Goal: Task Accomplishment & Management: Manage account settings

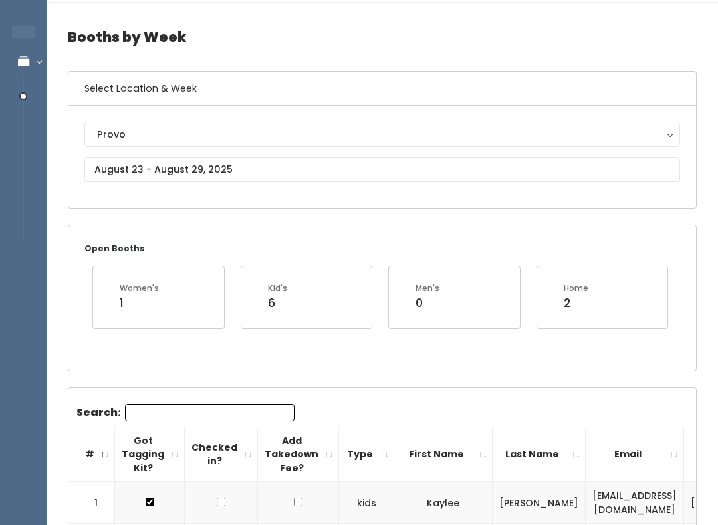
scroll to position [38, 0]
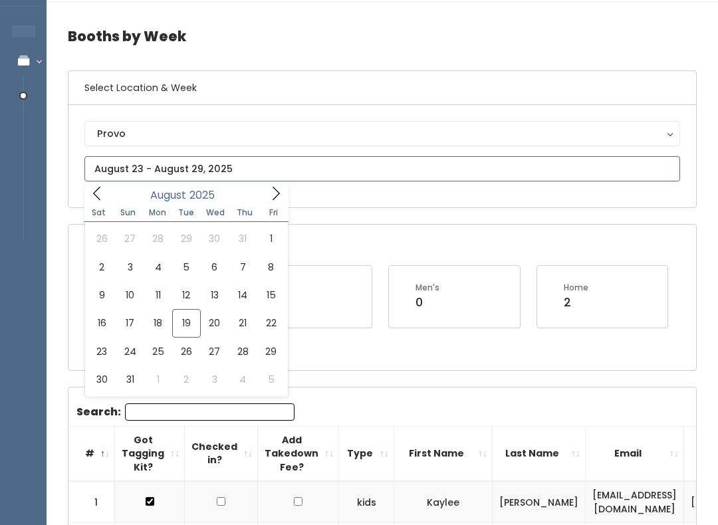
click at [275, 193] on icon at bounding box center [276, 193] width 15 height 15
click at [273, 203] on span at bounding box center [275, 193] width 25 height 21
type input "October 4 to October 10"
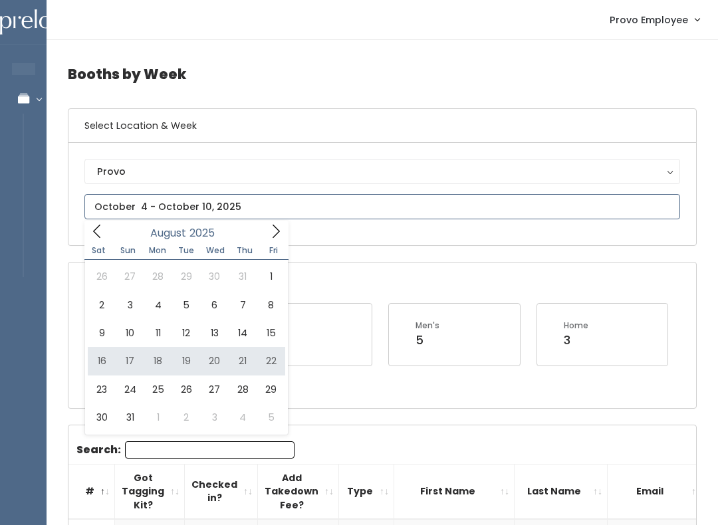
type input "August 16 to August 22"
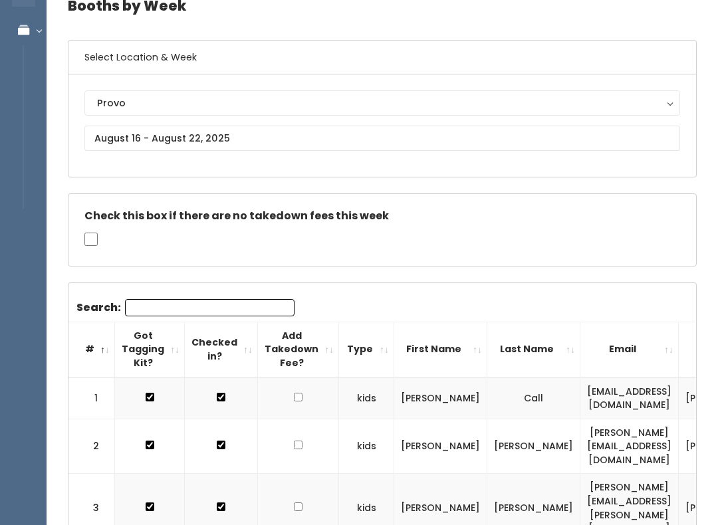
scroll to position [62, 0]
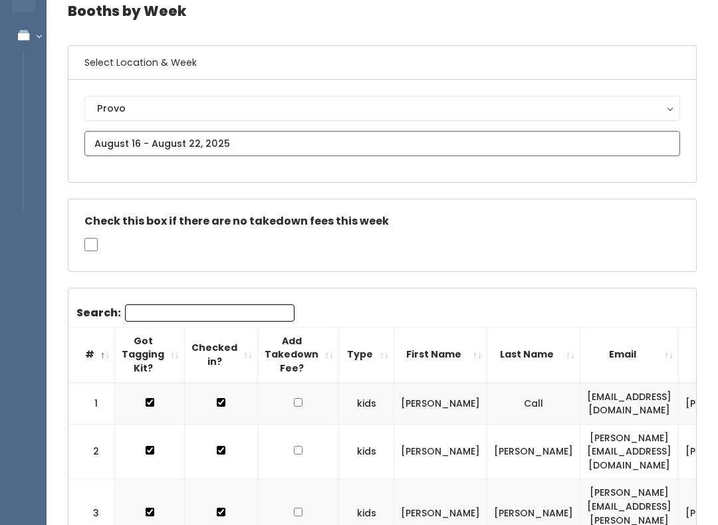
click at [223, 140] on input "text" at bounding box center [382, 144] width 596 height 25
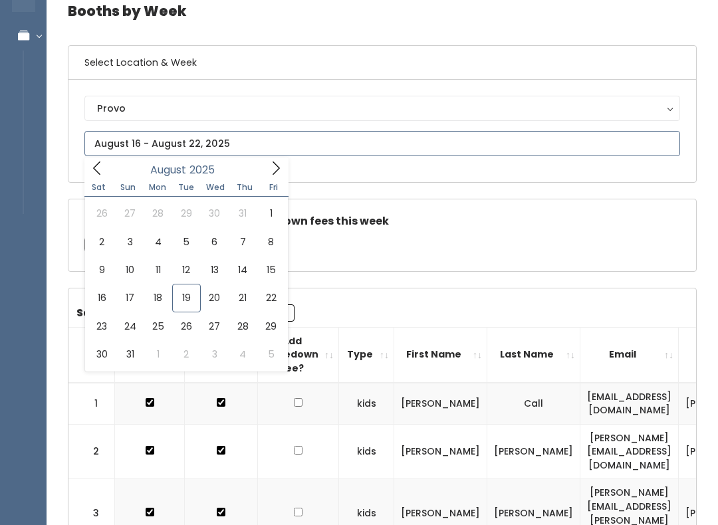
scroll to position [63, 0]
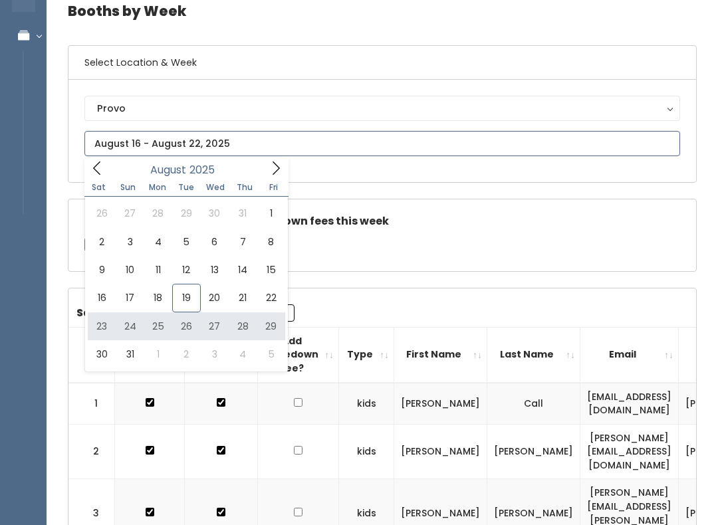
type input "August 23 to August 29"
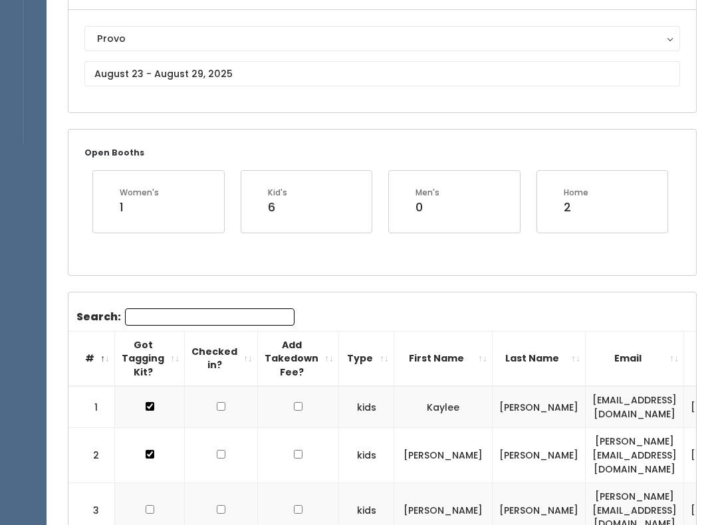
scroll to position [133, 0]
click at [233, 318] on input "Search:" at bounding box center [209, 316] width 169 height 17
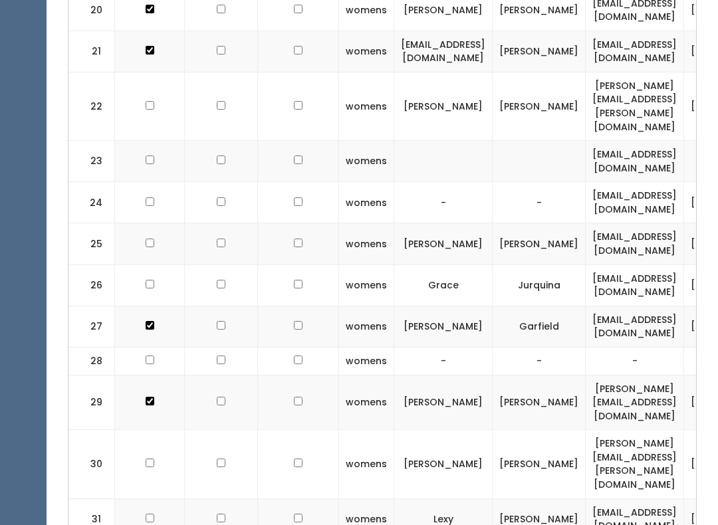
scroll to position [1276, 0]
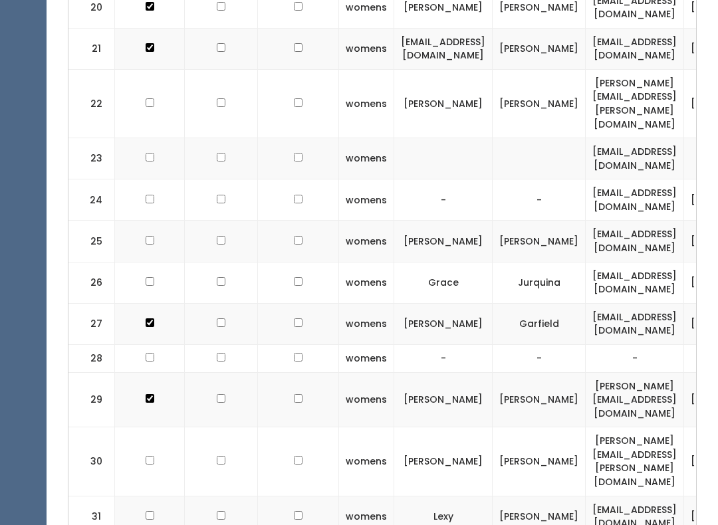
checkbox input "false"
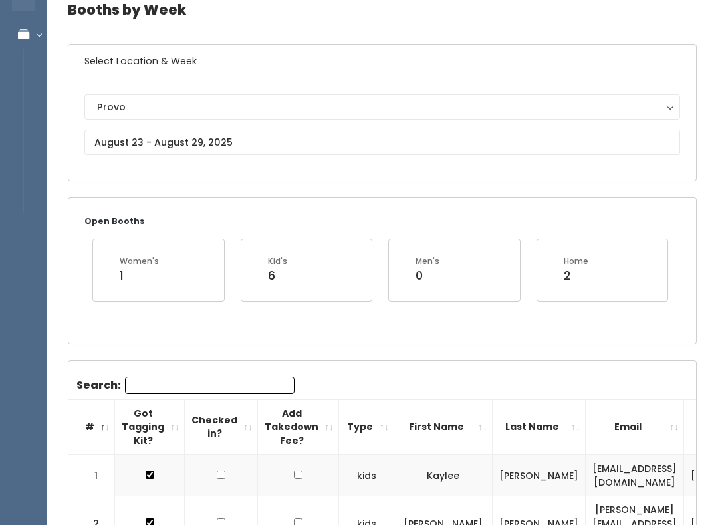
scroll to position [64, 0]
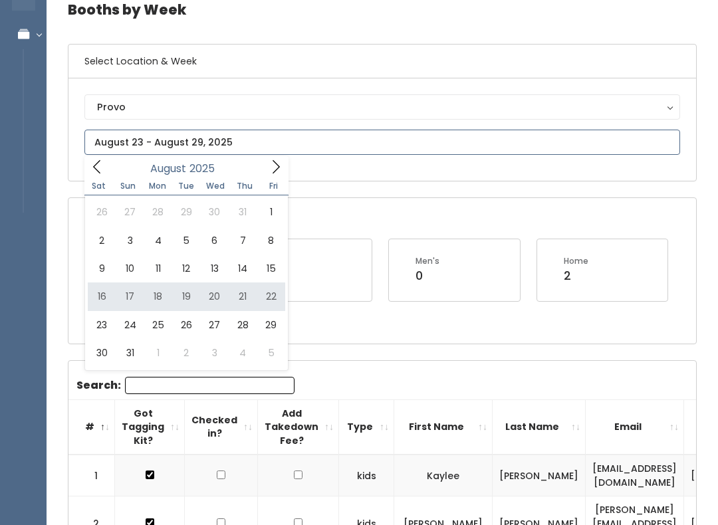
type input "August 16 to August 22"
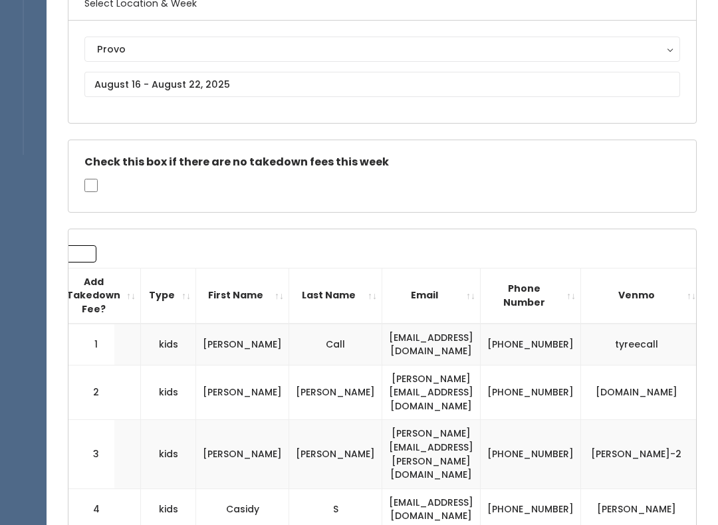
scroll to position [122, 0]
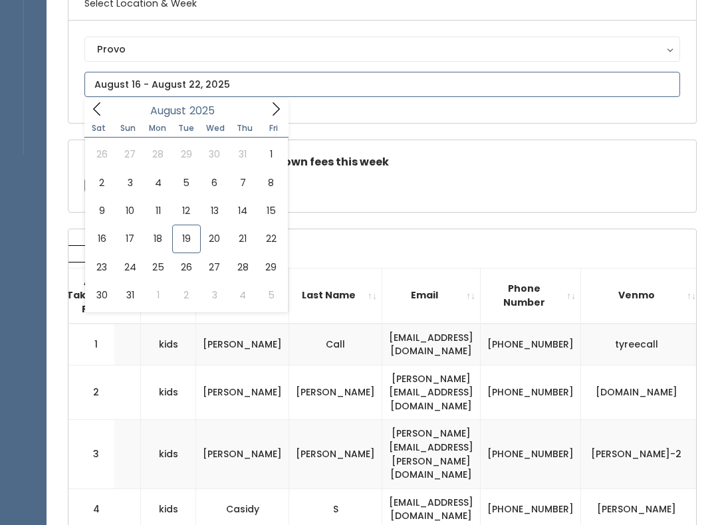
click at [271, 117] on span at bounding box center [275, 108] width 25 height 21
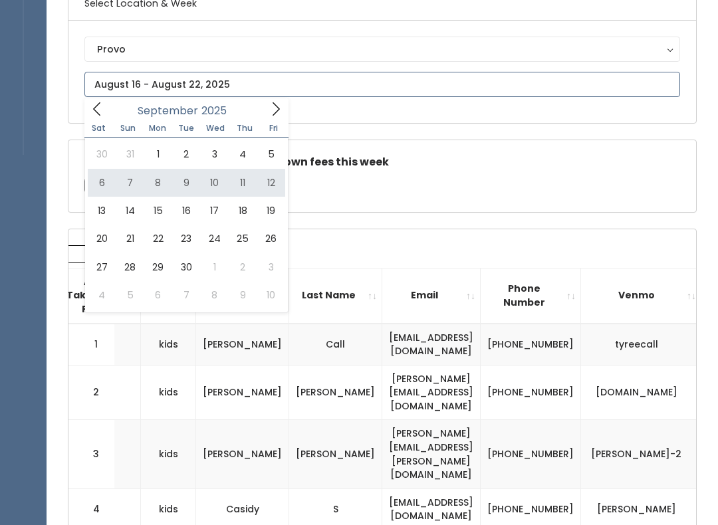
type input "September 6 to September 12"
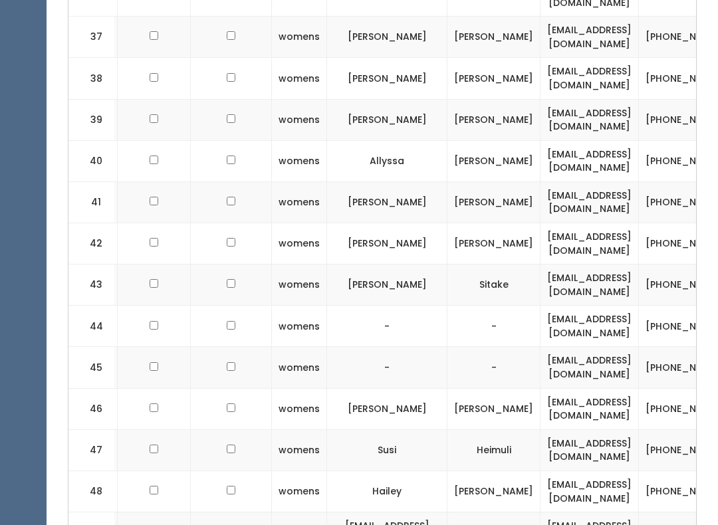
scroll to position [0, 68]
click at [683, 388] on td "[PHONE_NUMBER]" at bounding box center [688, 408] width 100 height 41
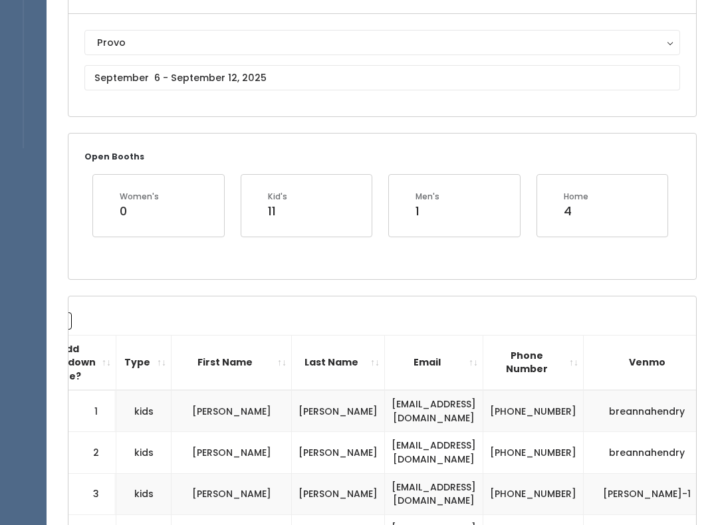
scroll to position [0, 0]
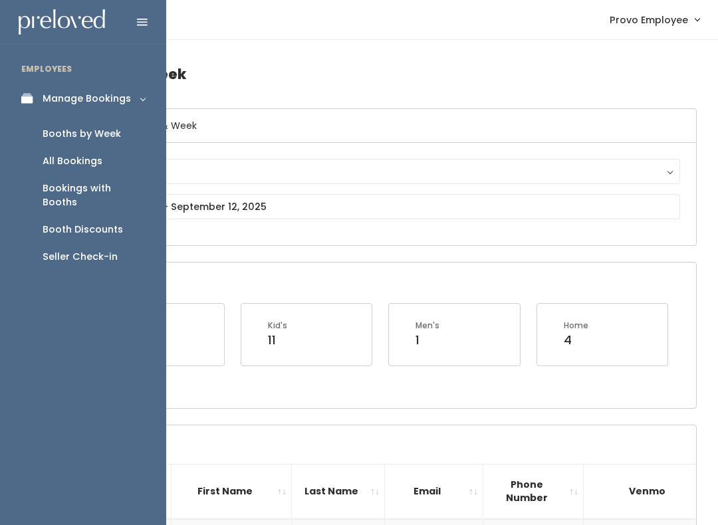
click at [105, 223] on div "Booth Discounts" at bounding box center [83, 230] width 80 height 14
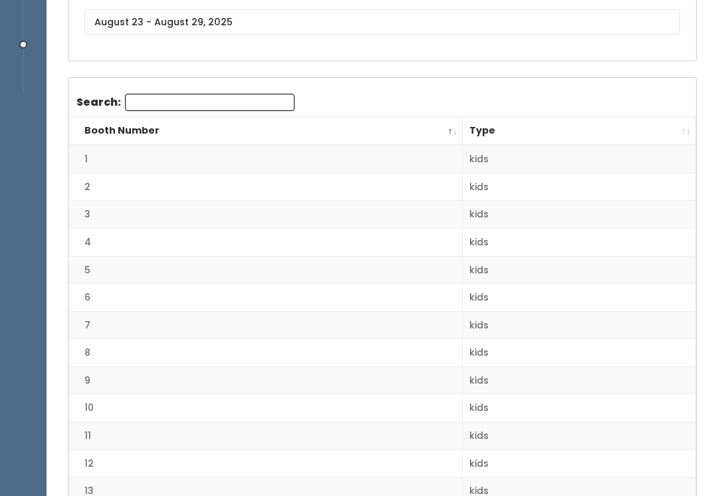
scroll to position [92, 0]
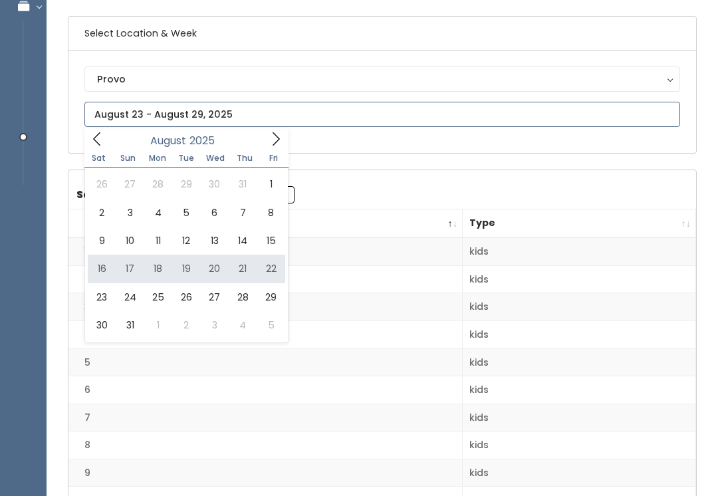
type input "August 16 to August 22"
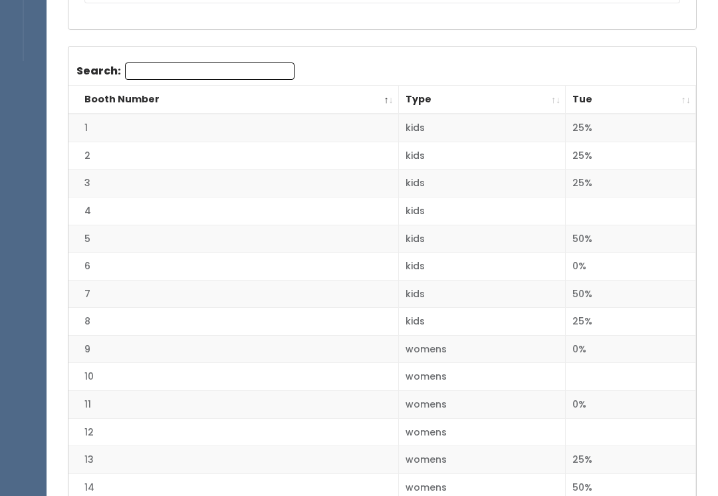
scroll to position [215, 0]
click at [678, 94] on th "Tue" at bounding box center [631, 100] width 130 height 29
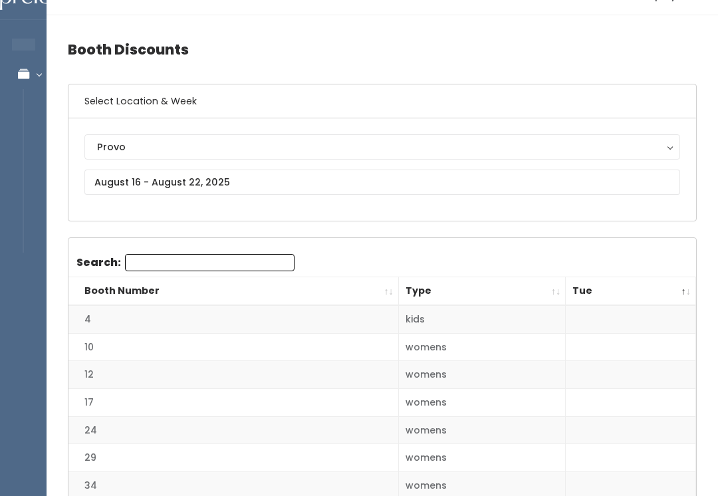
scroll to position [23, 0]
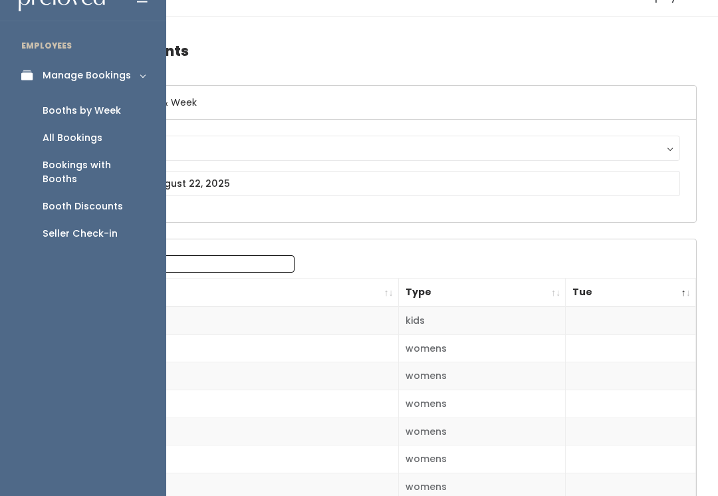
click at [76, 227] on div "Seller Check-in" at bounding box center [80, 234] width 75 height 14
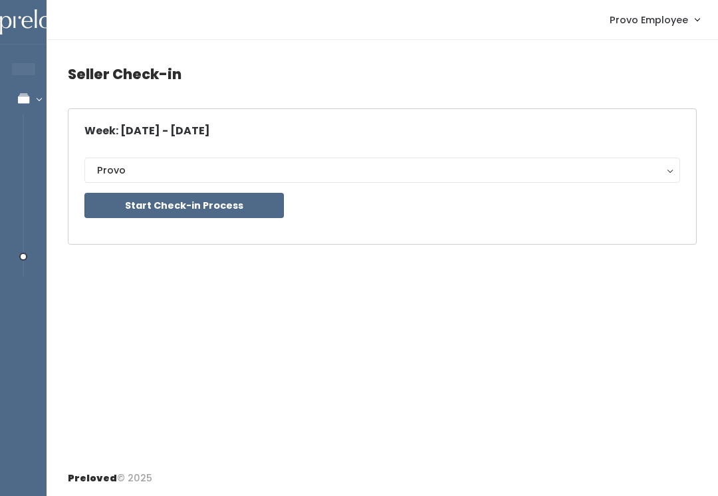
click at [200, 208] on button "Start Check-in Process" at bounding box center [183, 205] width 199 height 25
click at [671, 19] on span "Provo Employee" at bounding box center [649, 20] width 78 height 15
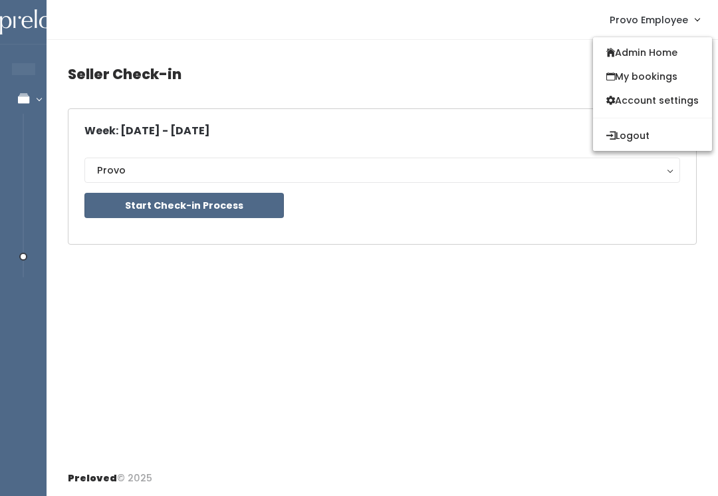
click at [641, 135] on button "Logout" at bounding box center [652, 136] width 119 height 24
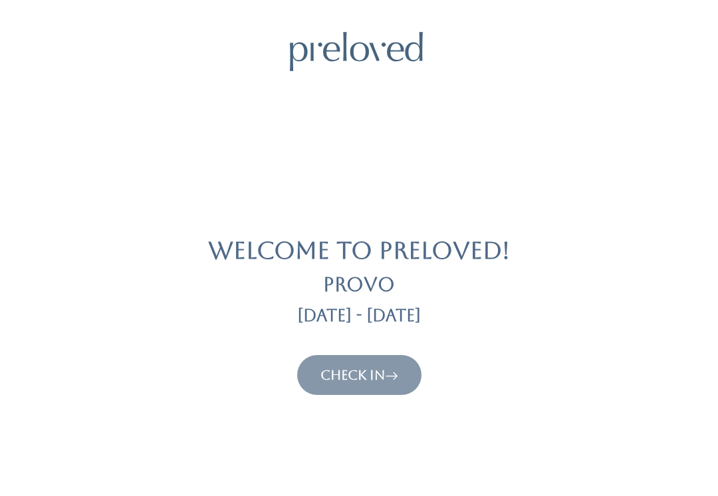
click at [359, 374] on link "Check In" at bounding box center [359, 375] width 78 height 16
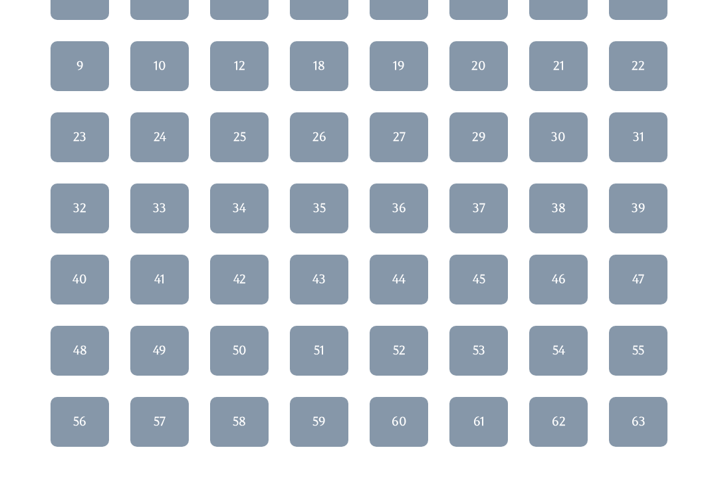
scroll to position [207, 0]
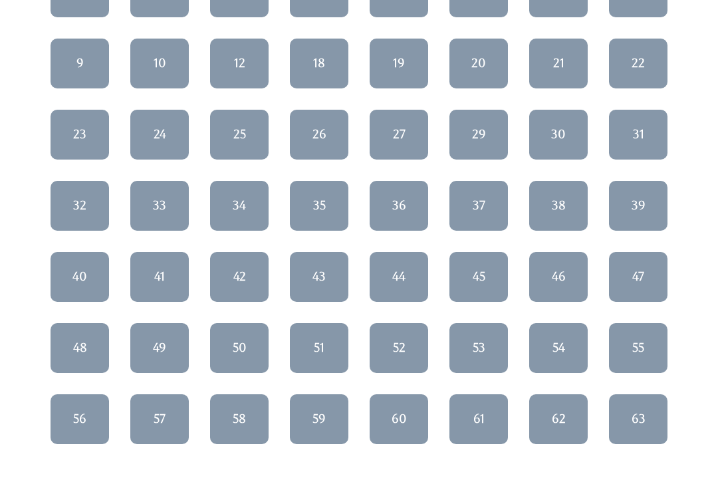
click at [306, 201] on link "35" at bounding box center [319, 206] width 58 height 50
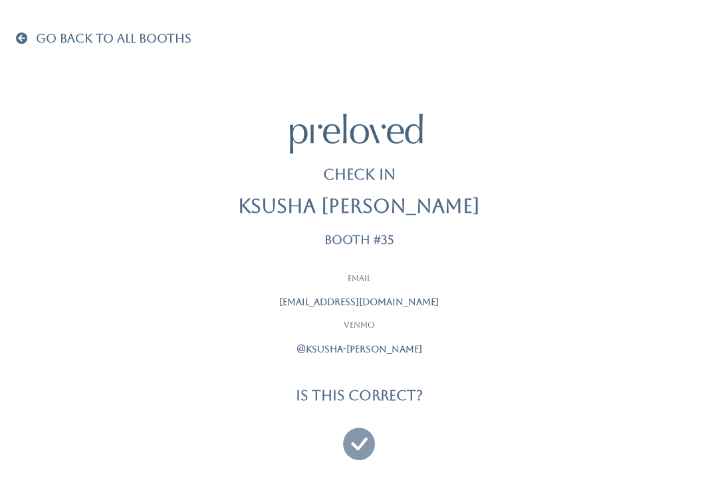
click at [33, 45] on link "Go Back To All Booths" at bounding box center [103, 39] width 175 height 13
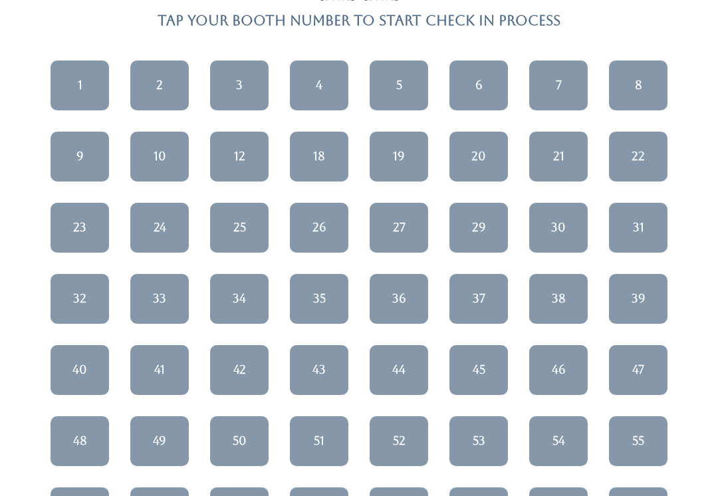
scroll to position [79, 0]
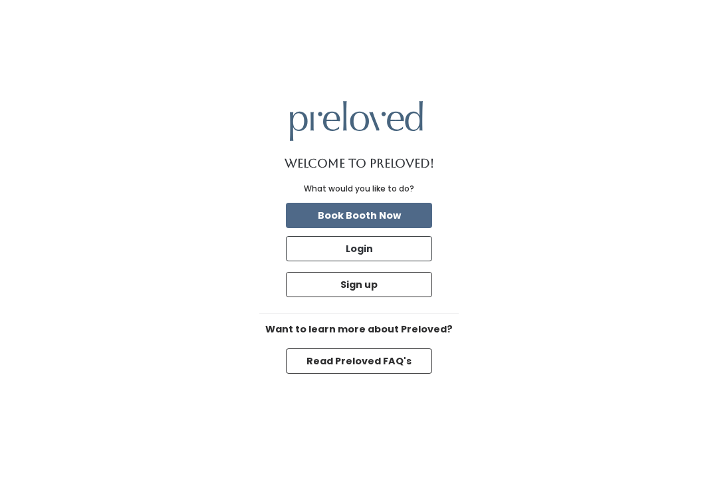
click at [363, 259] on button "Login" at bounding box center [359, 248] width 146 height 25
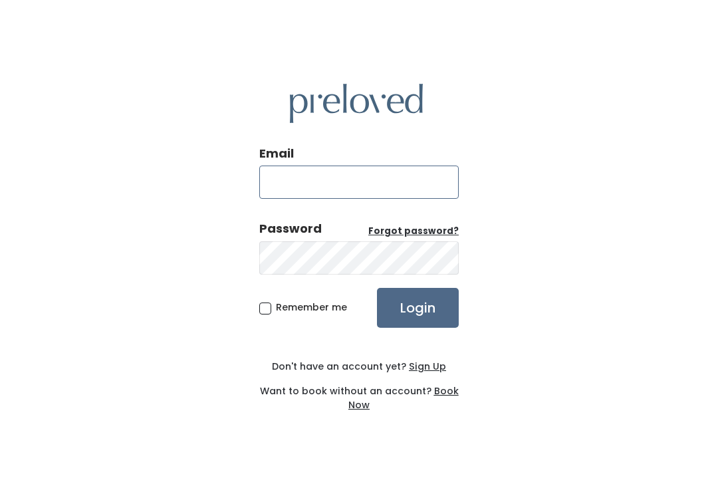
type input "provo.store@preloved.love"
click at [417, 322] on input "Login" at bounding box center [418, 308] width 82 height 40
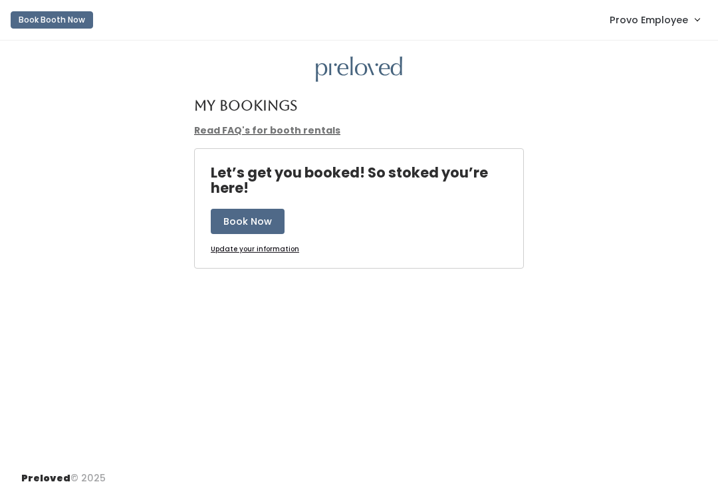
click at [684, 19] on span "Provo Employee" at bounding box center [649, 20] width 78 height 15
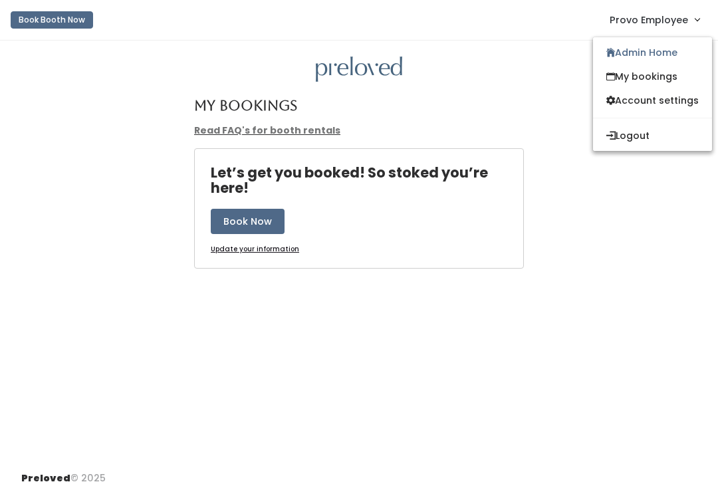
click at [663, 54] on link "Admin Home" at bounding box center [652, 53] width 119 height 24
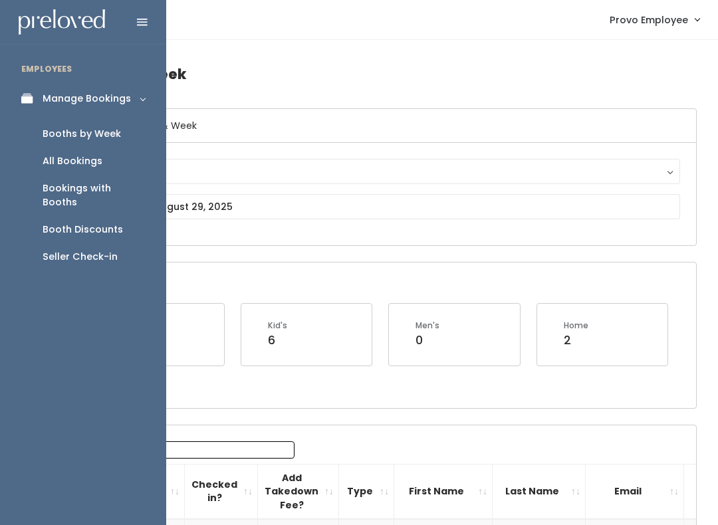
click at [74, 226] on link "Booth Discounts" at bounding box center [83, 229] width 166 height 27
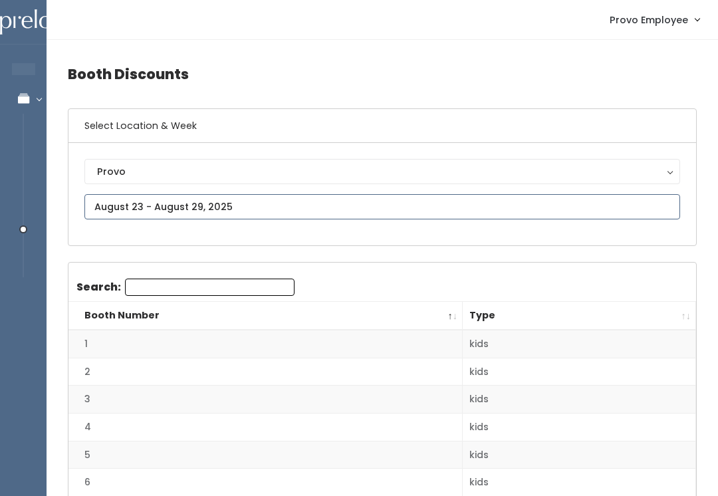
click at [229, 201] on input "text" at bounding box center [382, 206] width 596 height 25
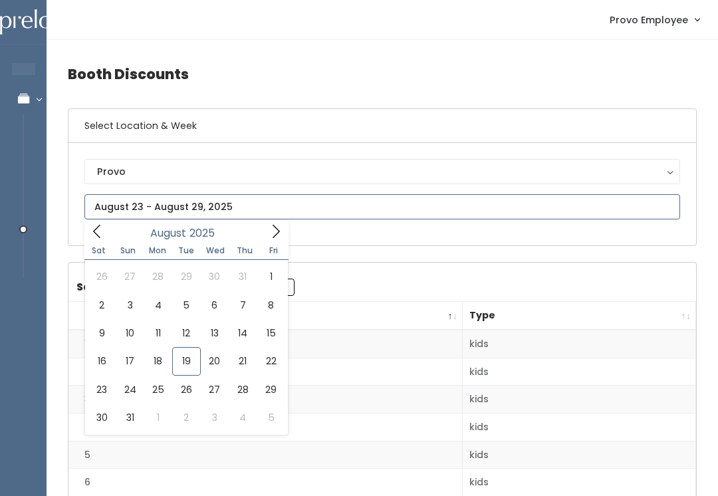
type input "August 16 to August 22"
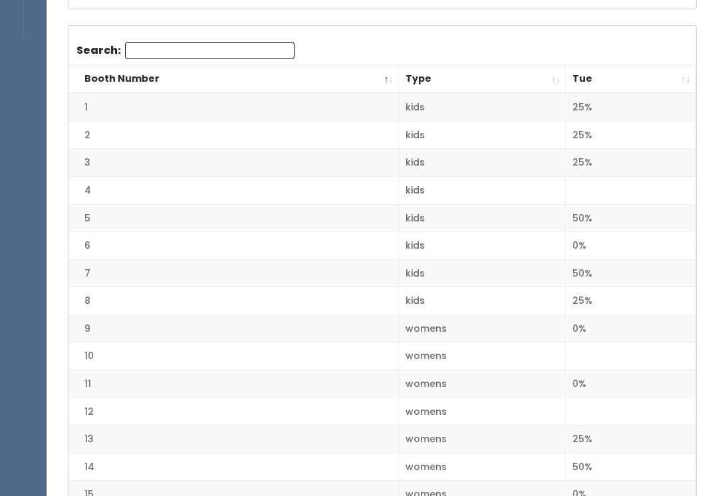
scroll to position [238, 0]
